Goal: Task Accomplishment & Management: Use online tool/utility

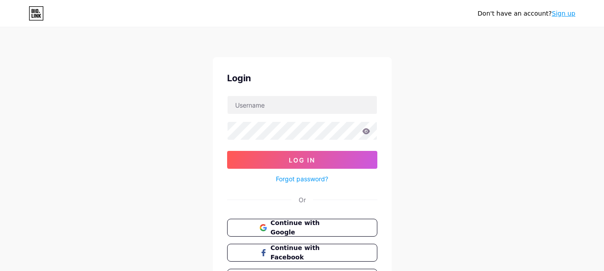
click at [303, 106] on input "text" at bounding box center [302, 105] width 149 height 18
type input "[EMAIL_ADDRESS][DOMAIN_NAME]"
click at [313, 173] on div "Forgot password?" at bounding box center [302, 177] width 150 height 16
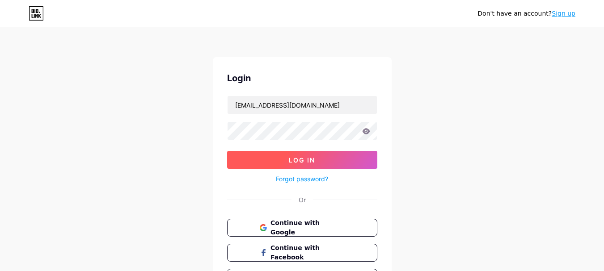
click at [315, 167] on button "Log In" at bounding box center [302, 160] width 150 height 18
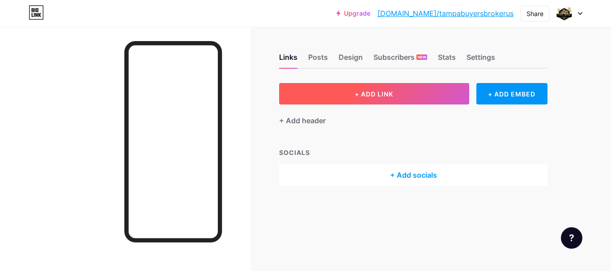
click at [378, 95] on span "+ ADD LINK" at bounding box center [373, 94] width 38 height 8
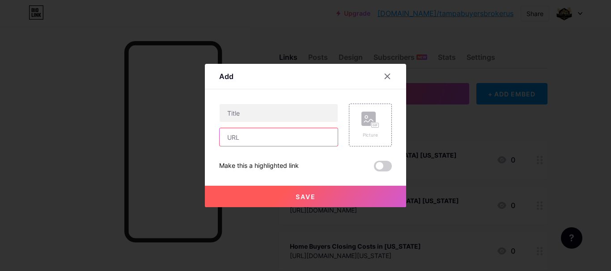
click at [267, 143] on input "text" at bounding box center [278, 137] width 118 height 18
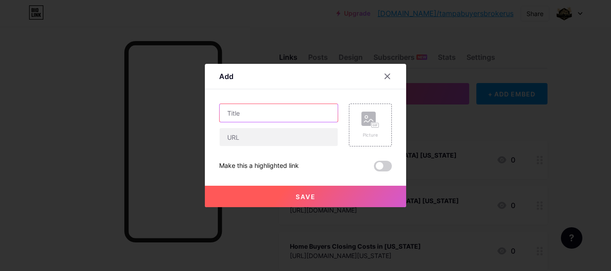
click at [264, 119] on input "text" at bounding box center [278, 113] width 118 height 18
paste input "Canal Waterfront Homes for Sale [GEOGRAPHIC_DATA], [GEOGRAPHIC_DATA]"
type input "Canal Waterfront Homes for Sale [GEOGRAPHIC_DATA], [GEOGRAPHIC_DATA]"
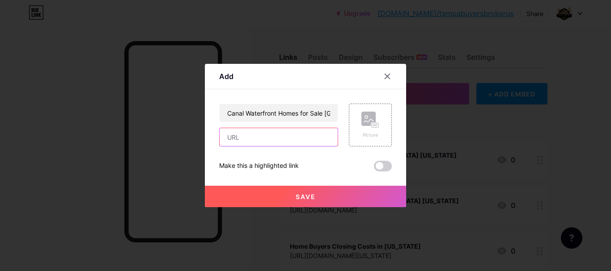
click at [242, 139] on input "text" at bounding box center [278, 137] width 118 height 18
paste input "[URL][DOMAIN_NAME][US_STATE]"
type input "[URL][DOMAIN_NAME][US_STATE]"
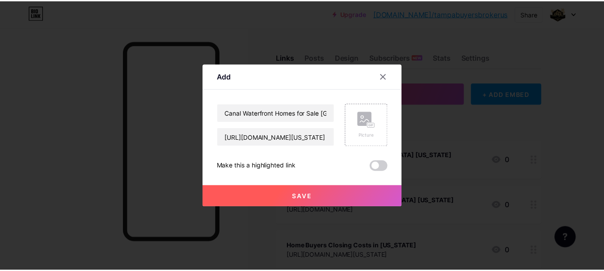
scroll to position [0, 0]
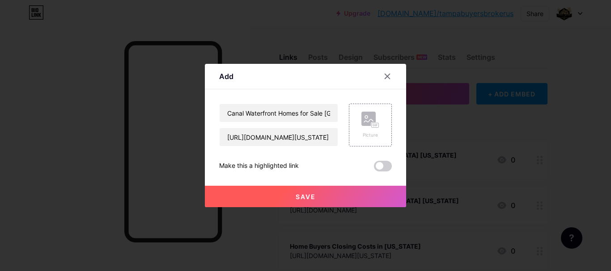
click at [310, 193] on span "Save" at bounding box center [305, 197] width 20 height 8
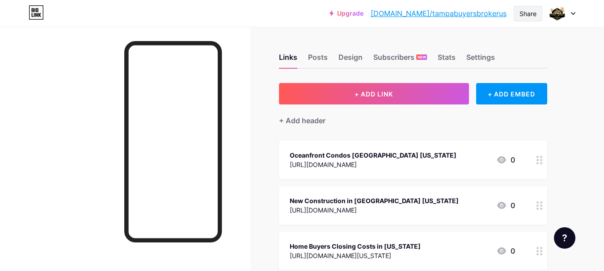
click at [521, 13] on div "Share" at bounding box center [527, 13] width 17 height 9
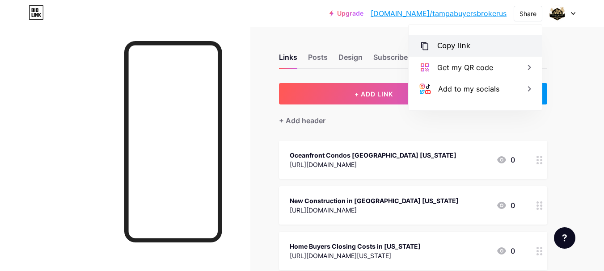
click at [456, 46] on div "Copy link" at bounding box center [453, 46] width 33 height 11
